Goal: Find specific page/section: Find specific page/section

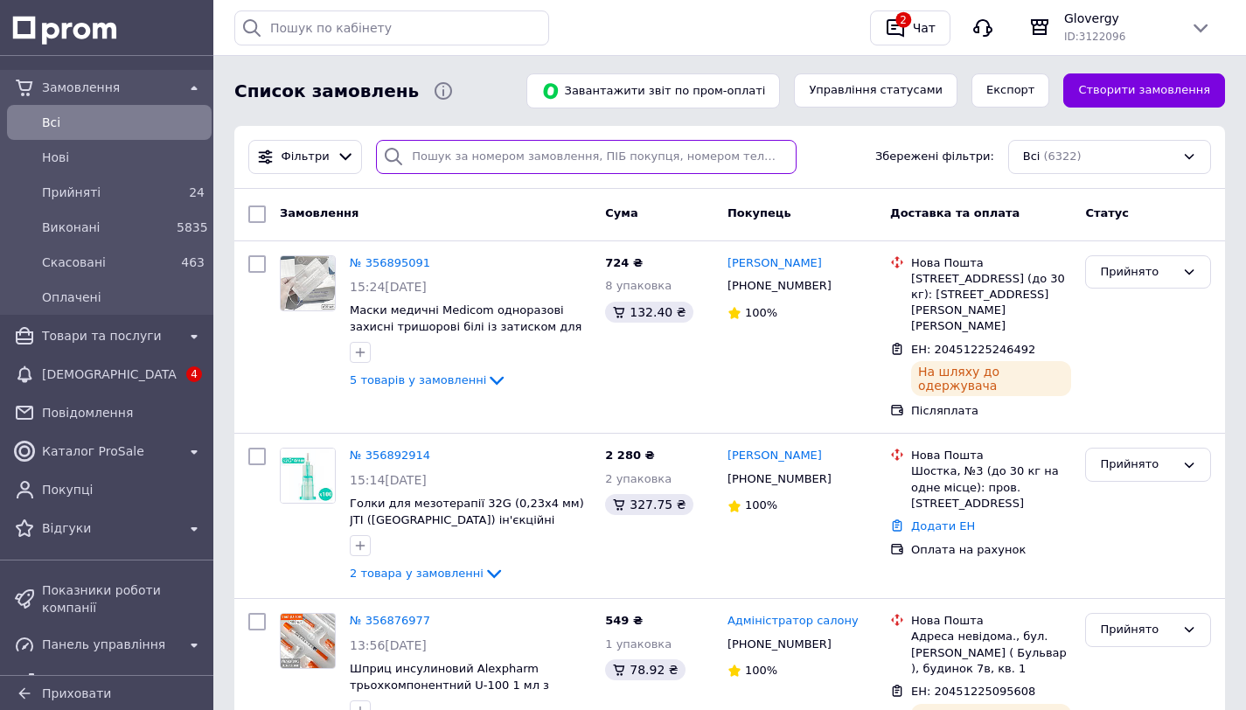
click at [520, 149] on input "search" at bounding box center [586, 157] width 420 height 34
paste input "356083591"
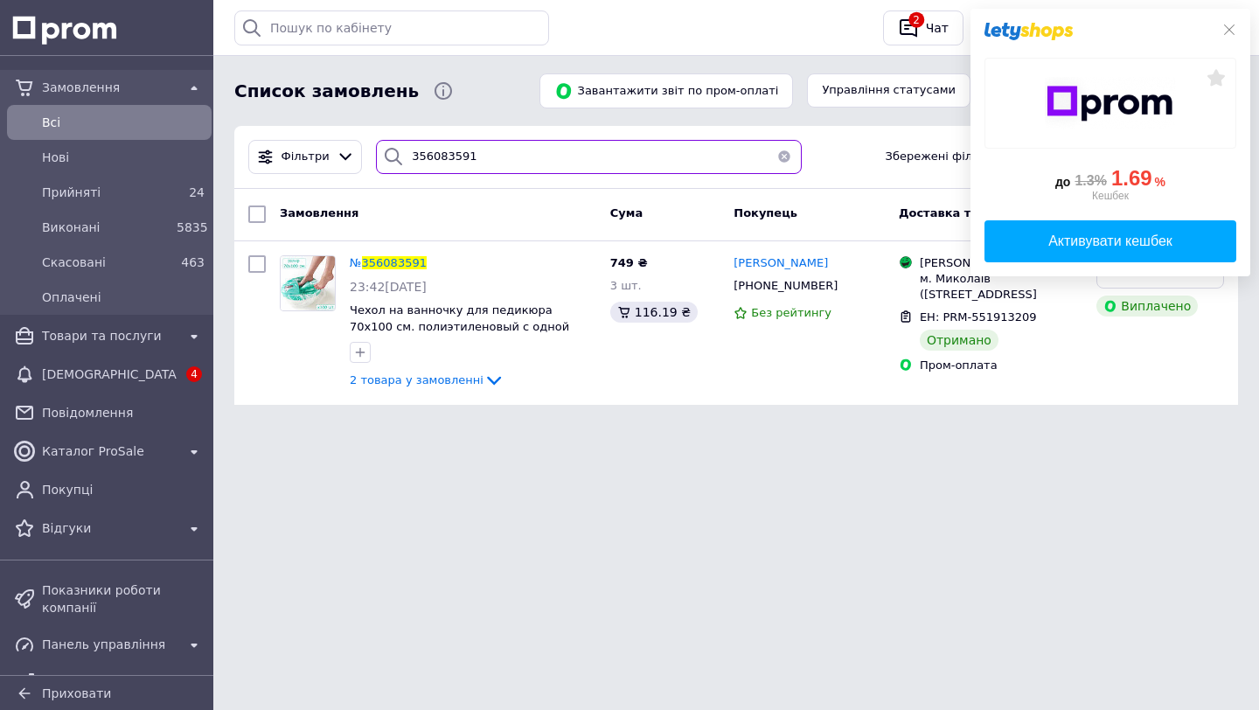
type input "356083591"
click at [1228, 22] on div "до 1.3% 1.69 % Кешбек Активувати кешбек" at bounding box center [1111, 143] width 280 height 268
click at [1229, 31] on icon at bounding box center [1229, 30] width 14 height 14
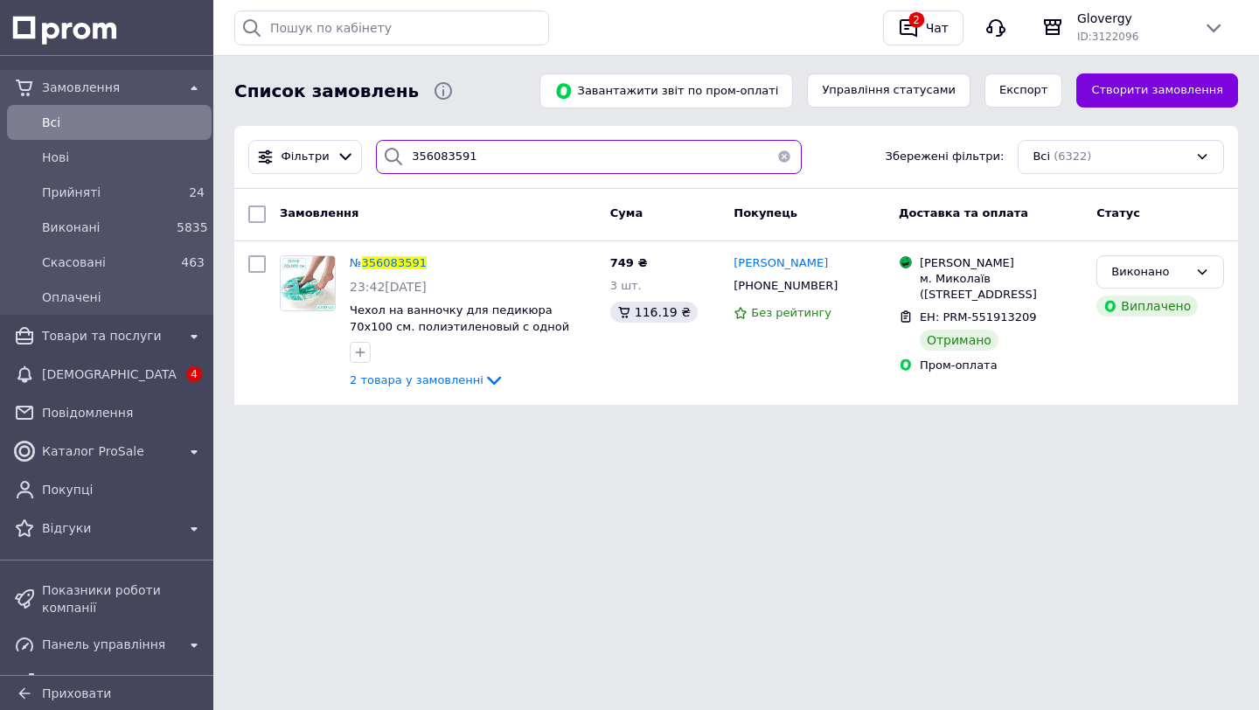
click at [453, 160] on input "356083591" at bounding box center [589, 157] width 426 height 34
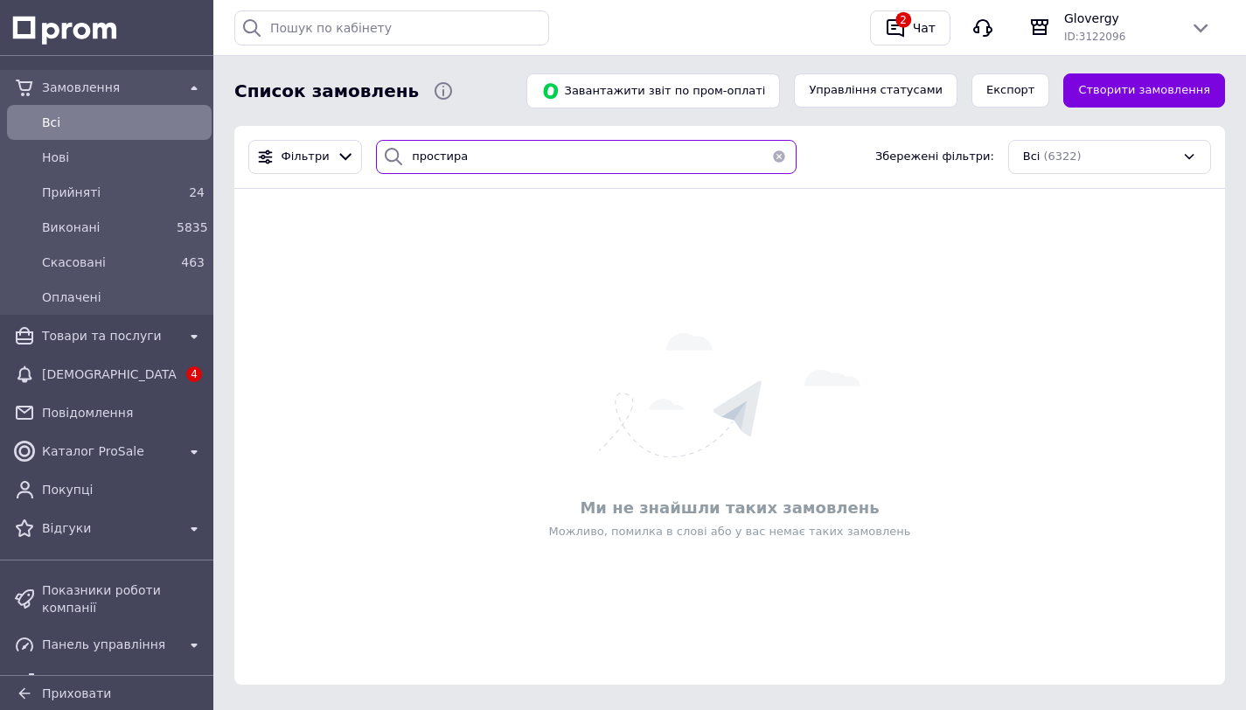
type input "простирад"
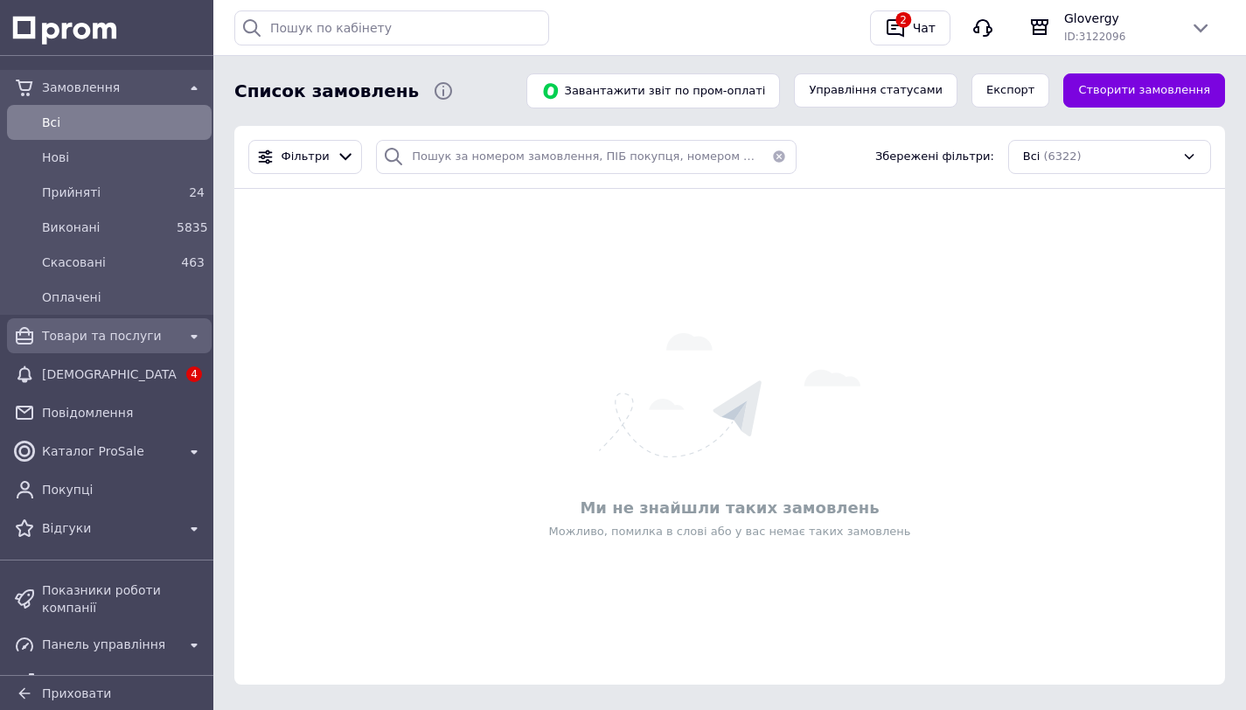
click at [112, 337] on span "Товари та послуги" at bounding box center [109, 335] width 135 height 17
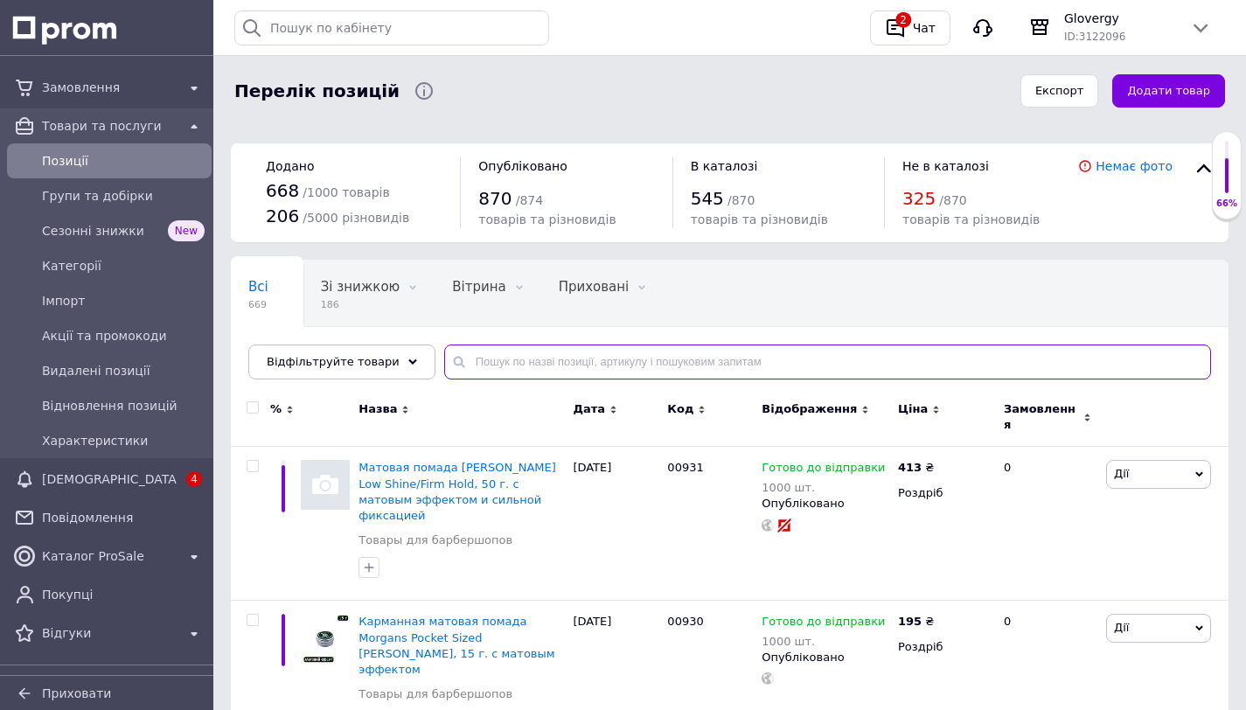
click at [512, 357] on input "text" at bounding box center [827, 362] width 767 height 35
paste input "простирад"
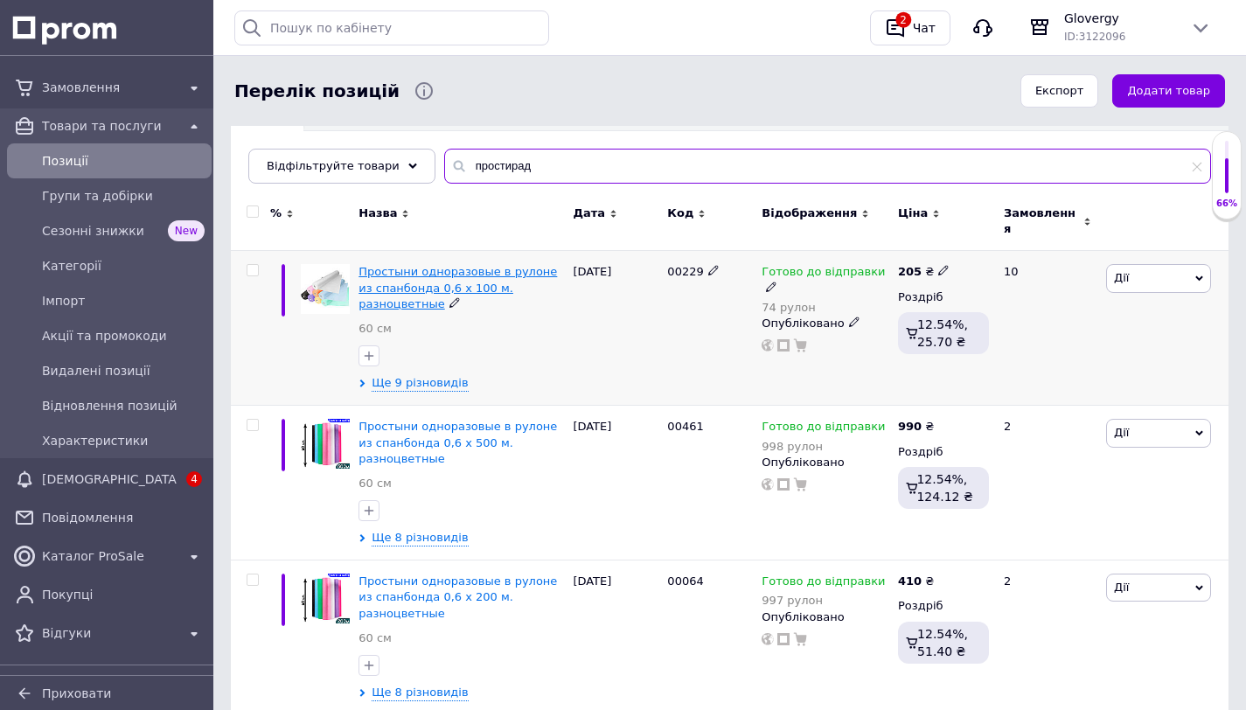
scroll to position [201, 0]
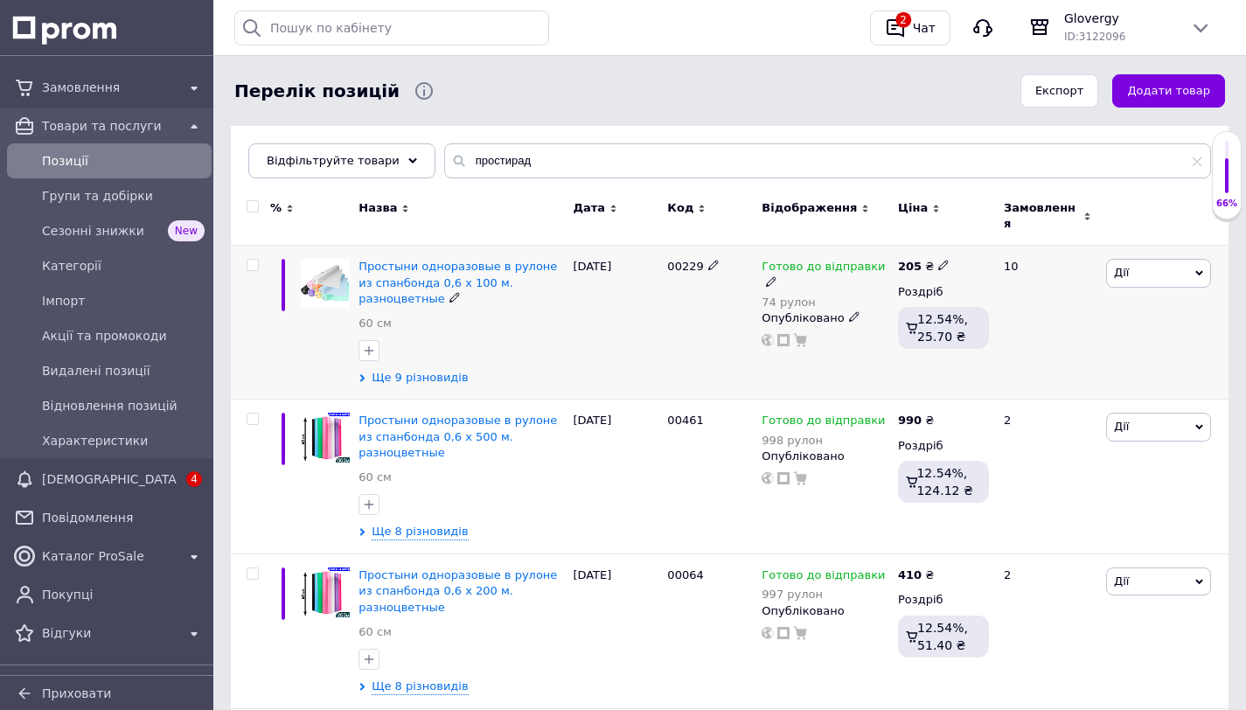
click at [437, 370] on span "Ще 9 різновидів" at bounding box center [420, 378] width 96 height 16
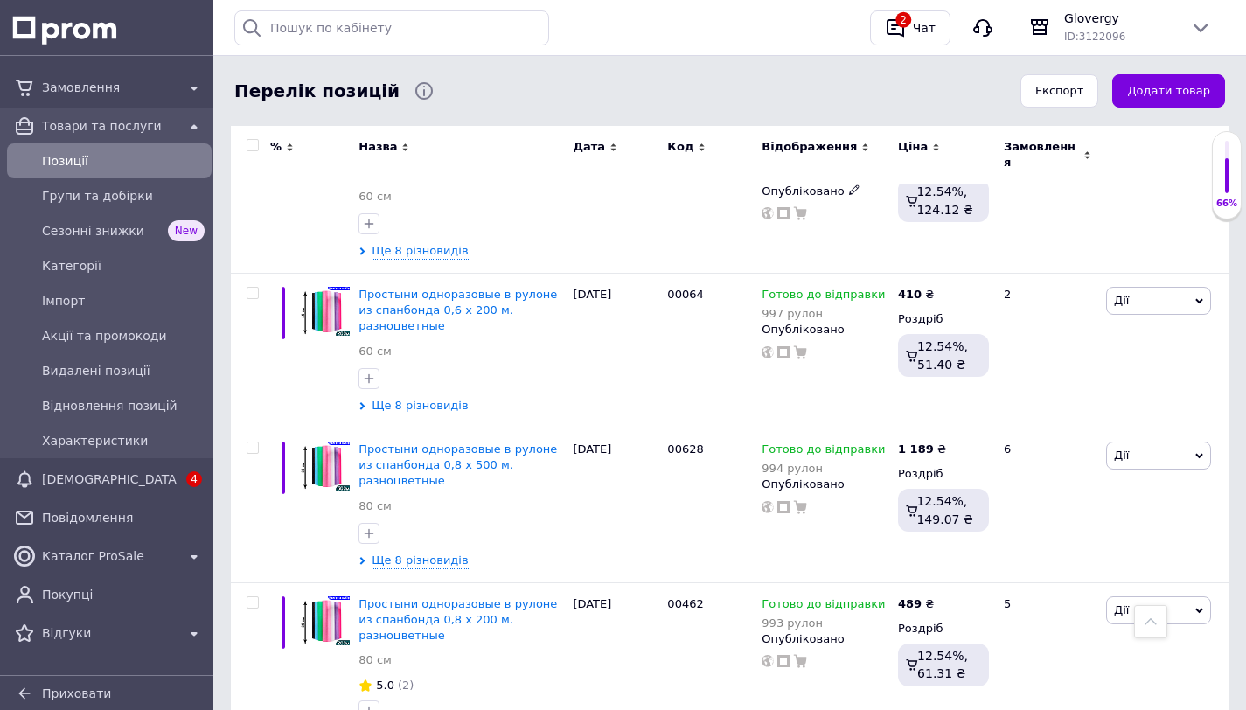
scroll to position [1505, 0]
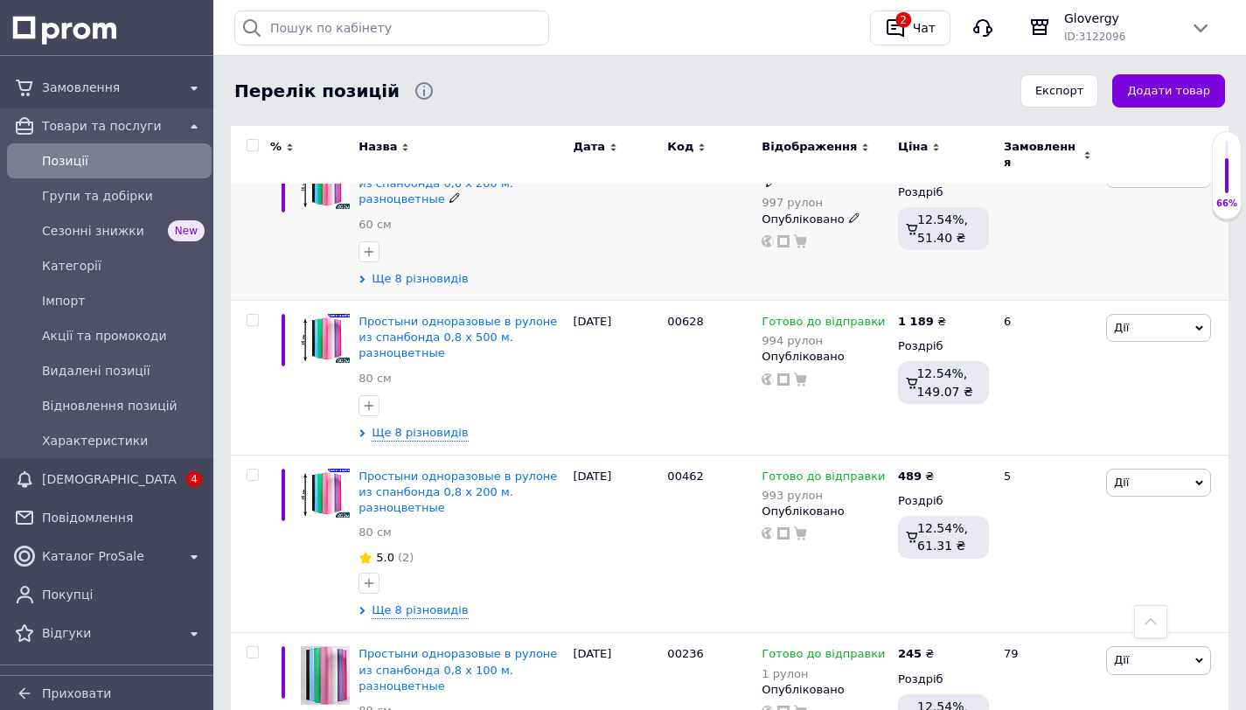
click at [434, 275] on span "Ще 8 різновидів" at bounding box center [420, 279] width 96 height 16
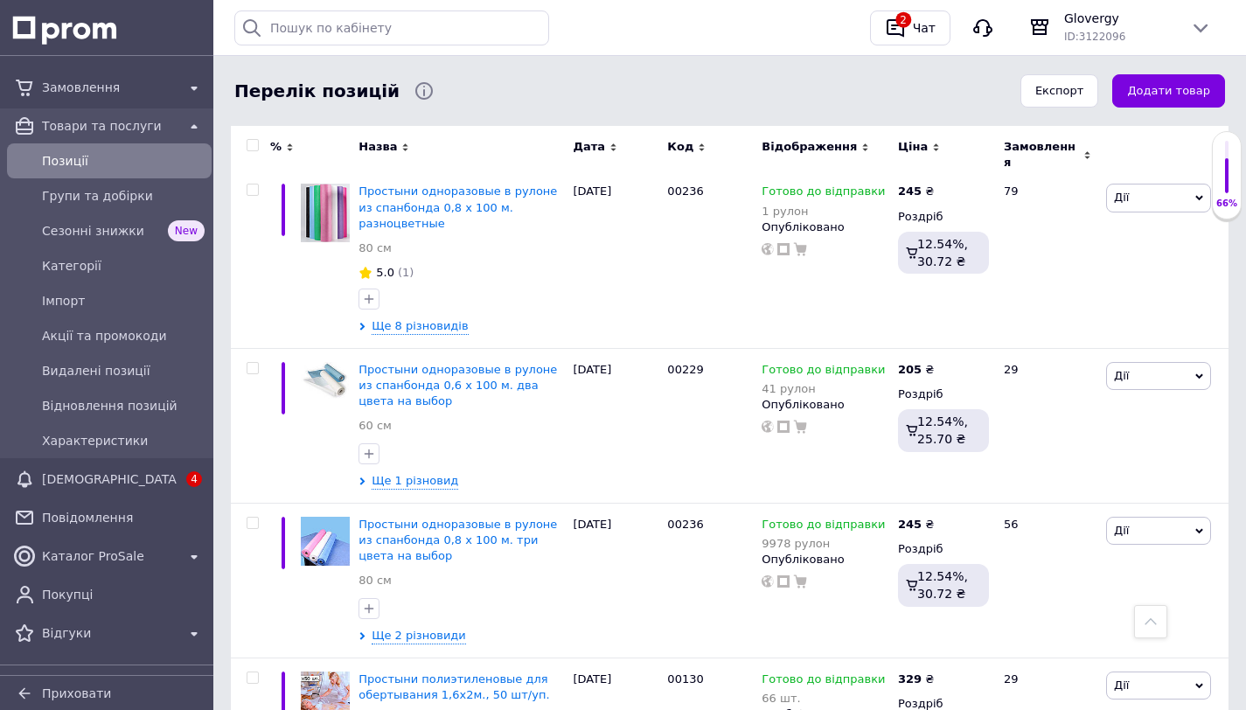
scroll to position [2915, 0]
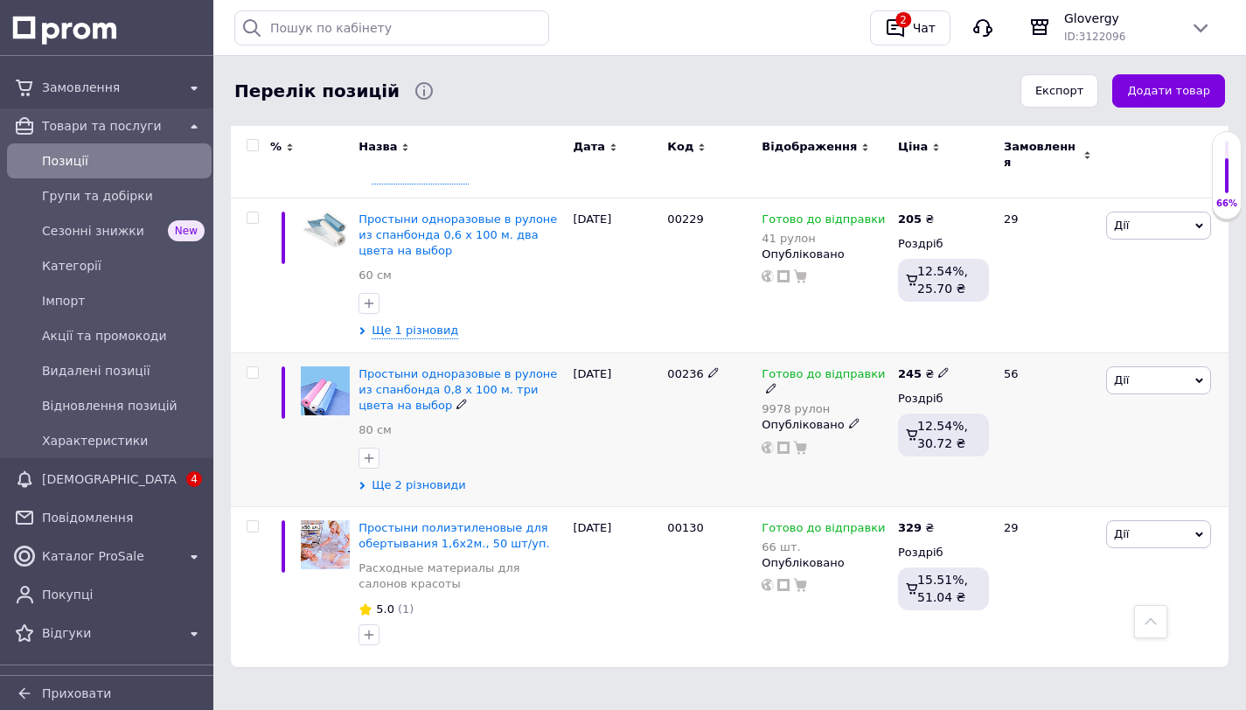
click at [408, 480] on span "Ще 2 різновиди" at bounding box center [419, 485] width 94 height 16
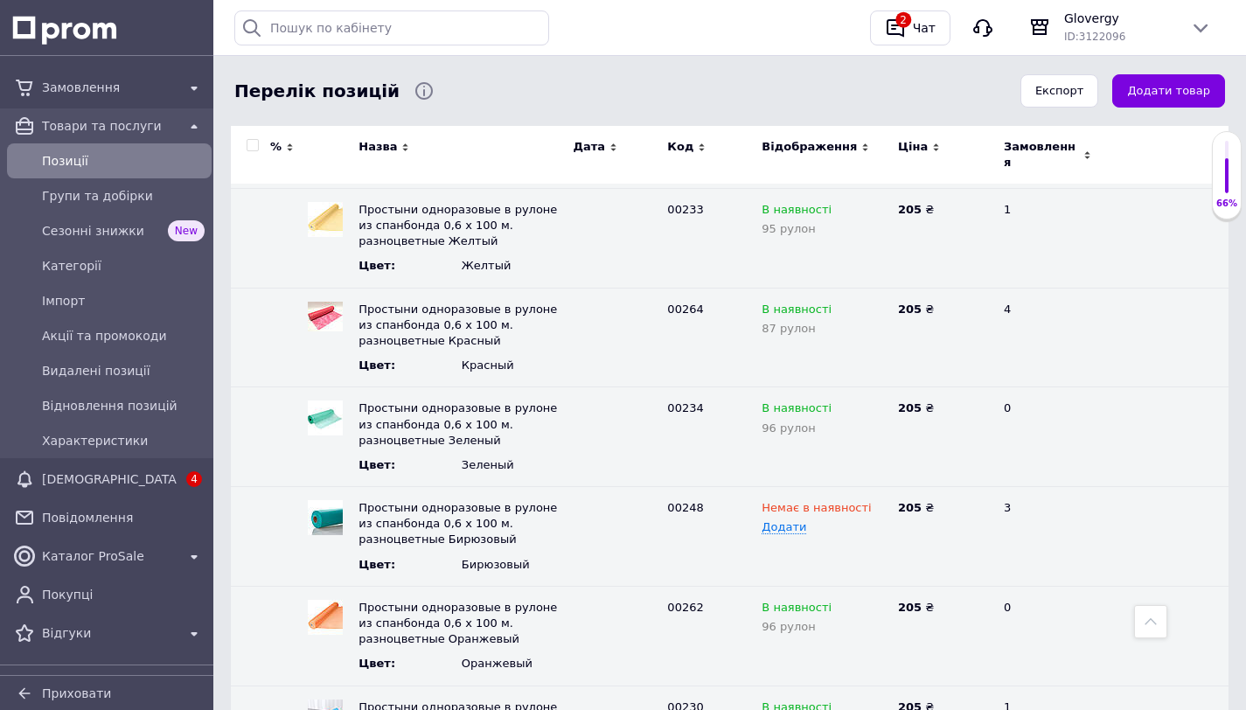
scroll to position [0, 0]
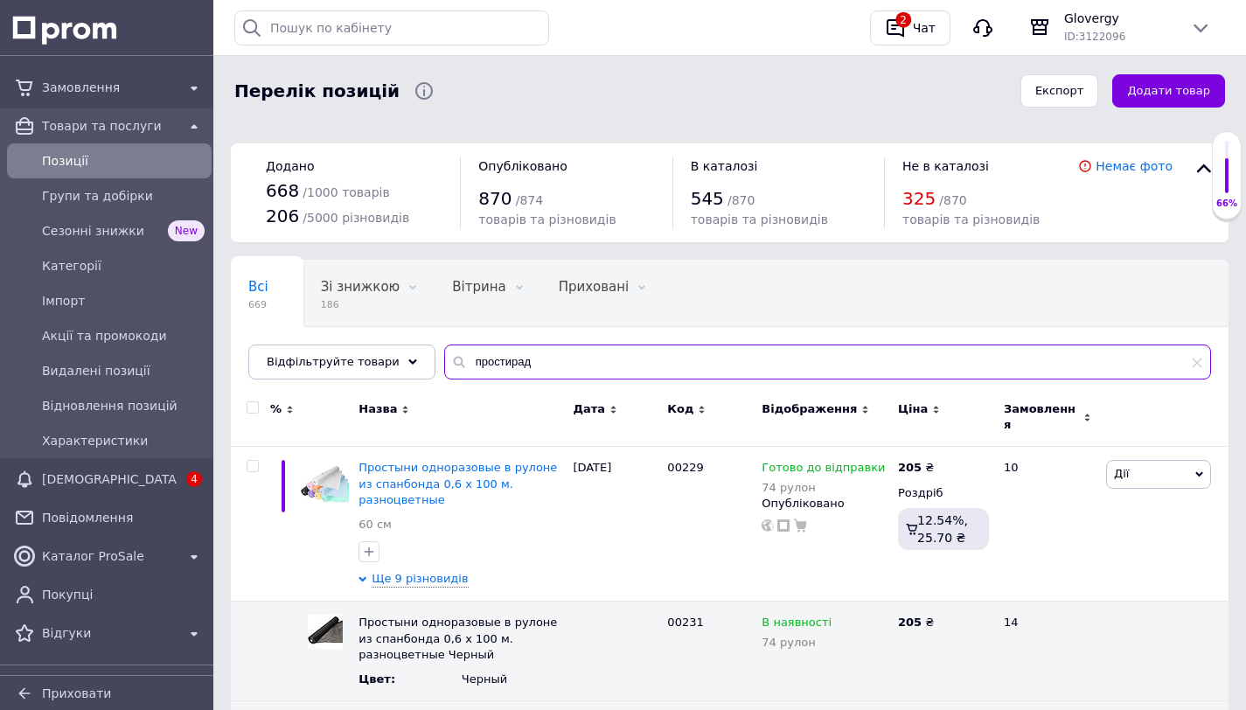
click at [537, 362] on input "простирад" at bounding box center [827, 362] width 767 height 35
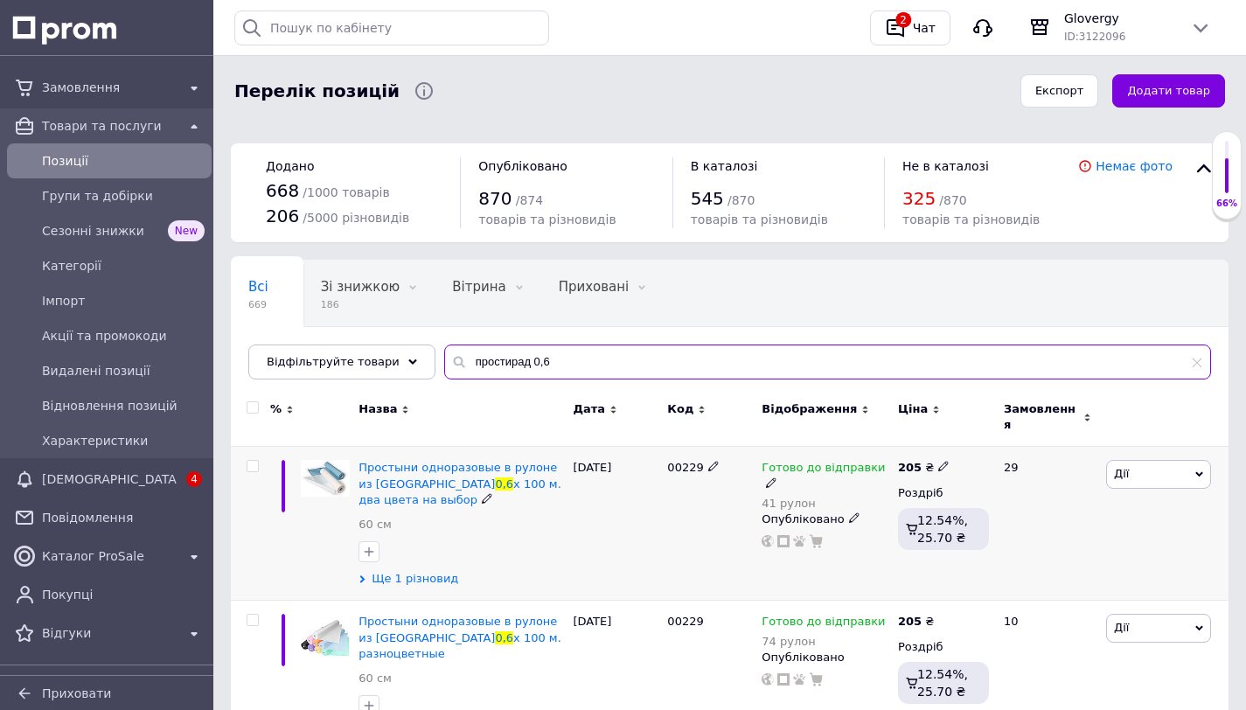
type input "простирад 0,6"
click at [393, 571] on span "Ще 1 різновид" at bounding box center [415, 579] width 87 height 16
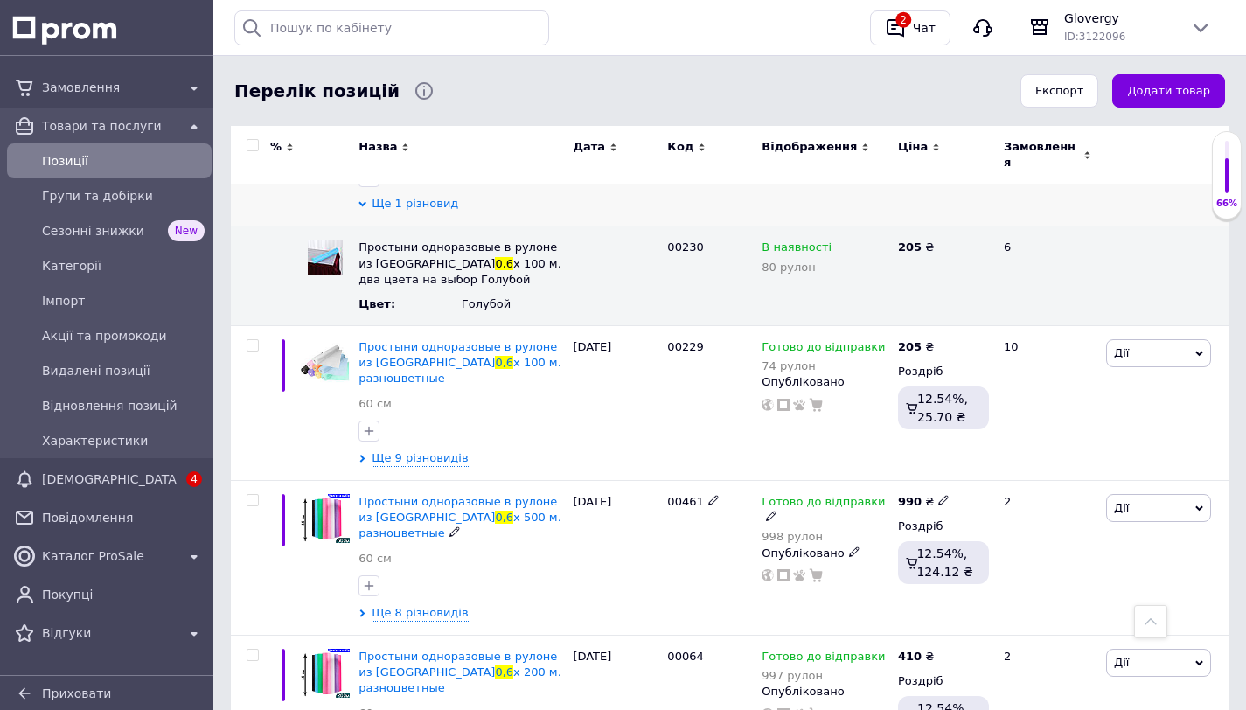
scroll to position [195, 0]
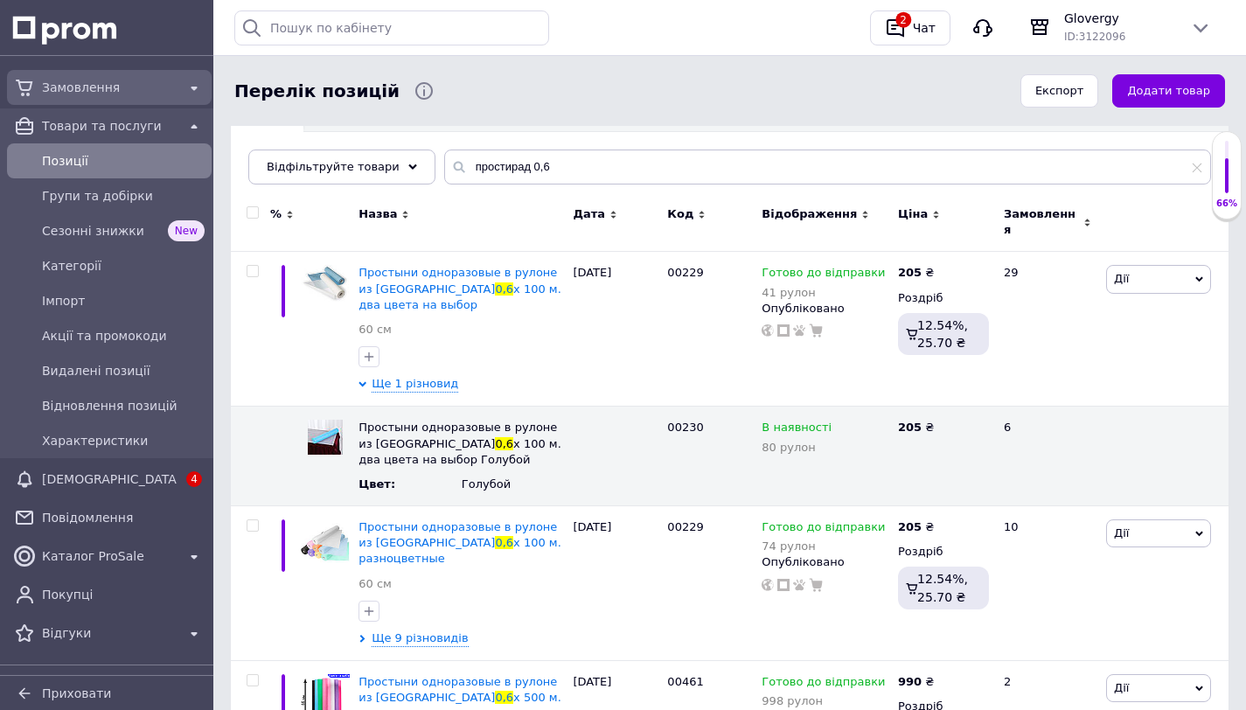
click at [108, 78] on div "Замовлення" at bounding box center [109, 87] width 142 height 24
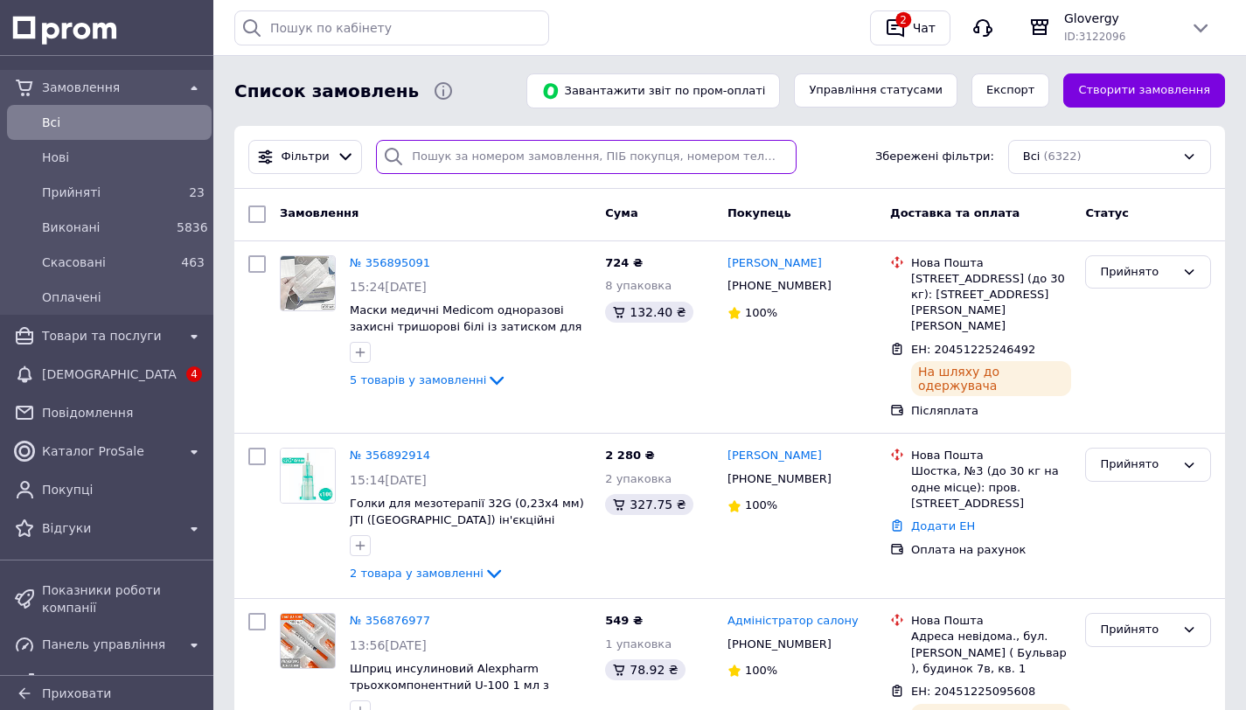
click at [429, 169] on input "search" at bounding box center [586, 157] width 420 height 34
paste input "356790670"
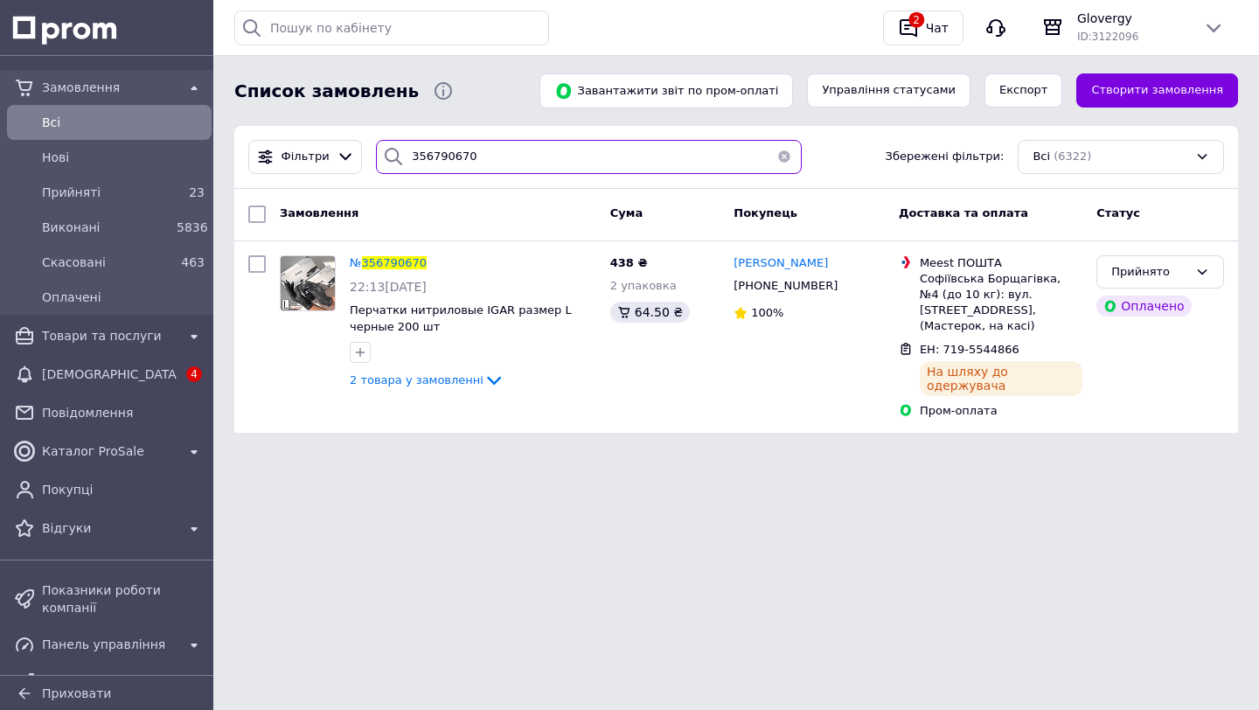
type input "356790670"
